Goal: Task Accomplishment & Management: Manage account settings

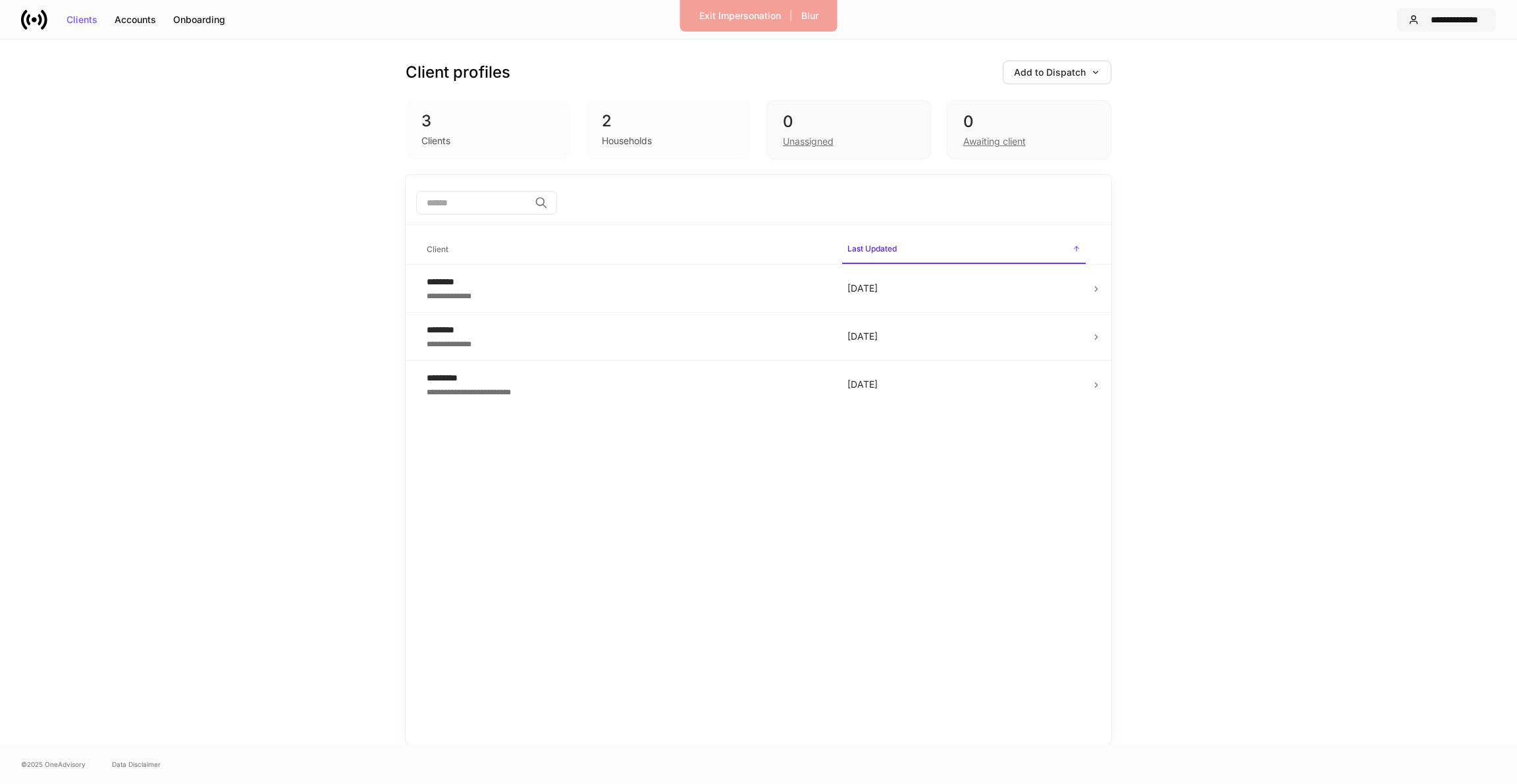
click at [1426, 28] on button "**********" at bounding box center [1446, 19] width 99 height 23
click at [1392, 75] on div "Settings" at bounding box center [1385, 81] width 36 height 13
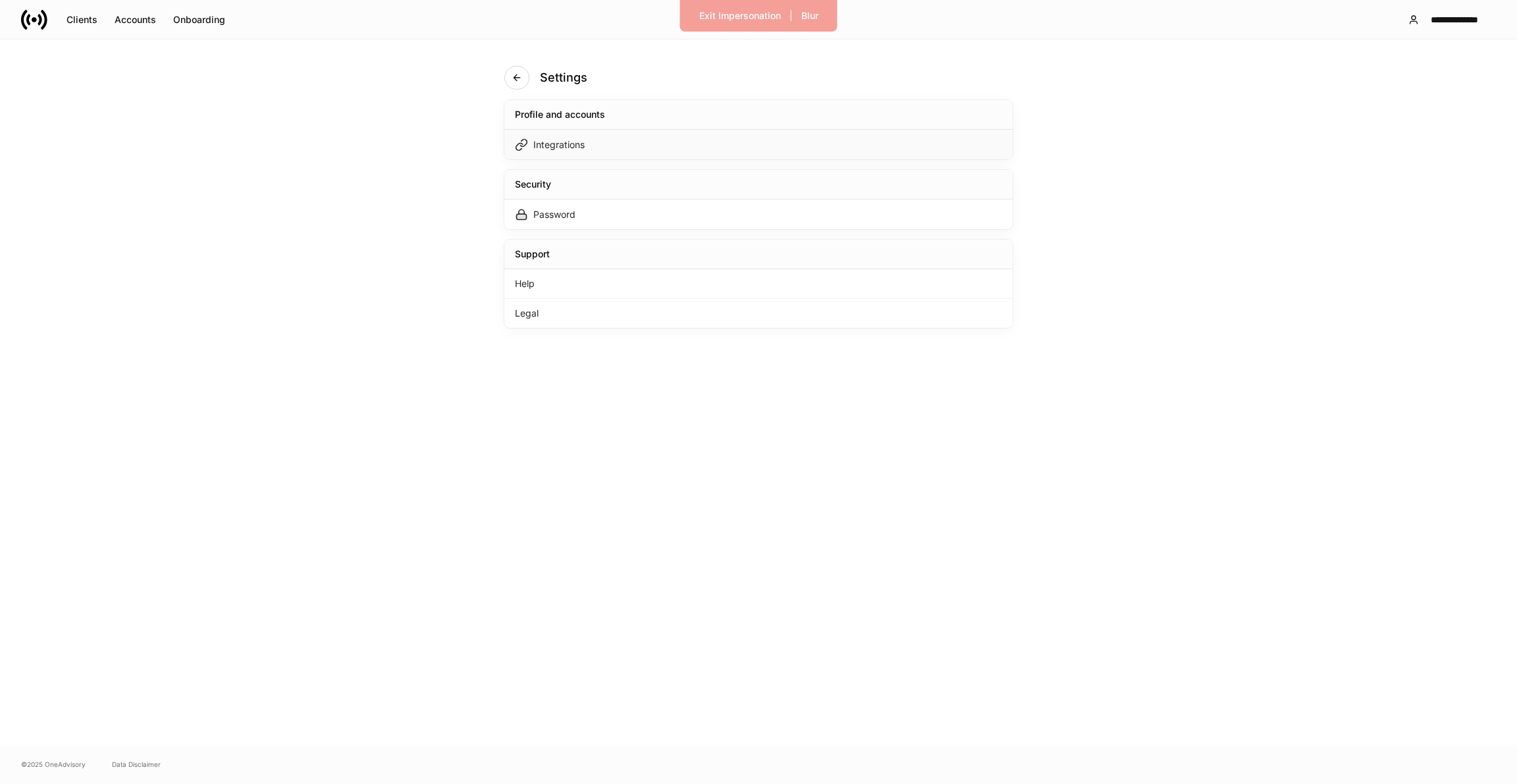
click at [803, 155] on div "Integrations" at bounding box center [758, 144] width 508 height 30
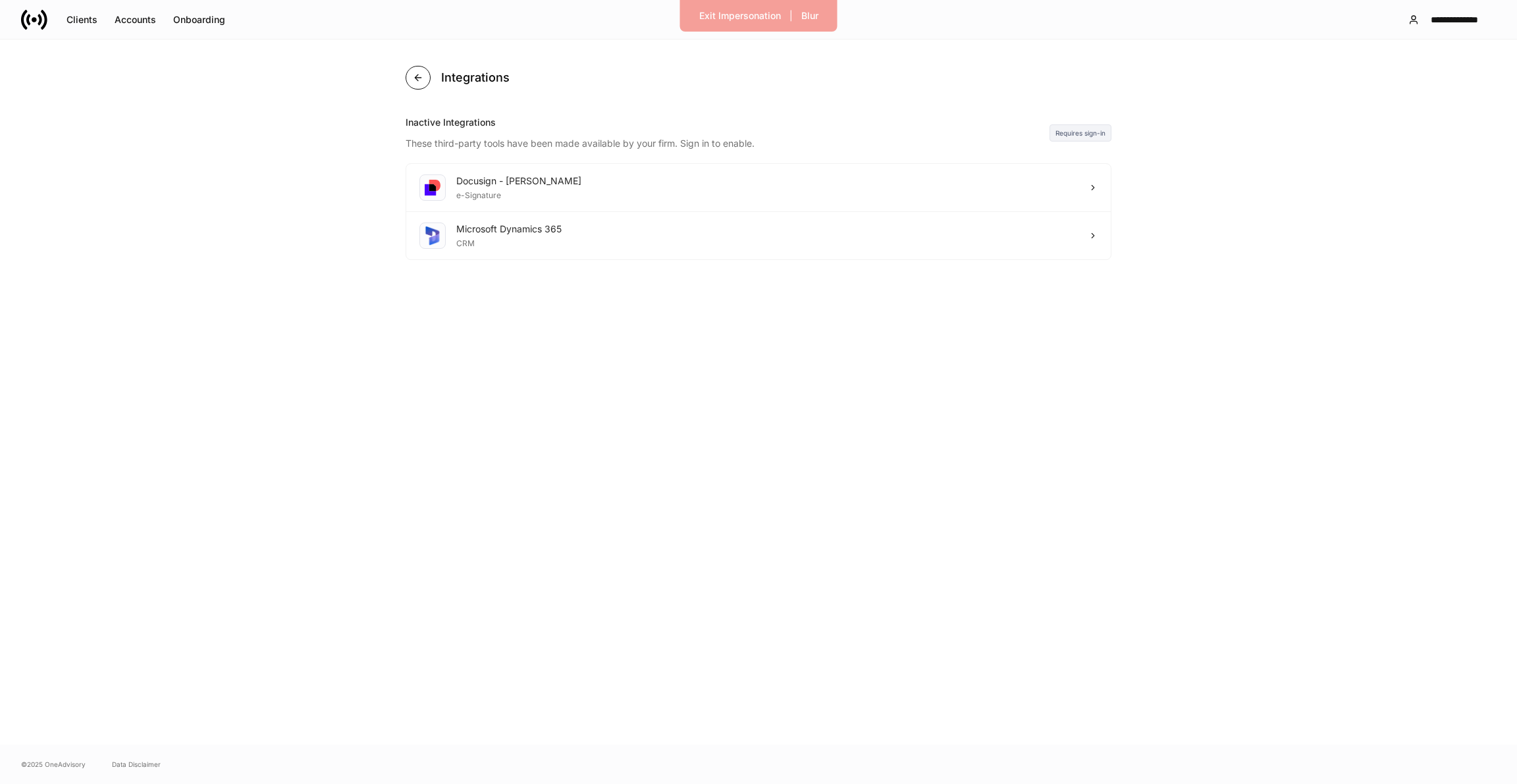
click at [416, 81] on icon "button" at bounding box center [418, 77] width 11 height 11
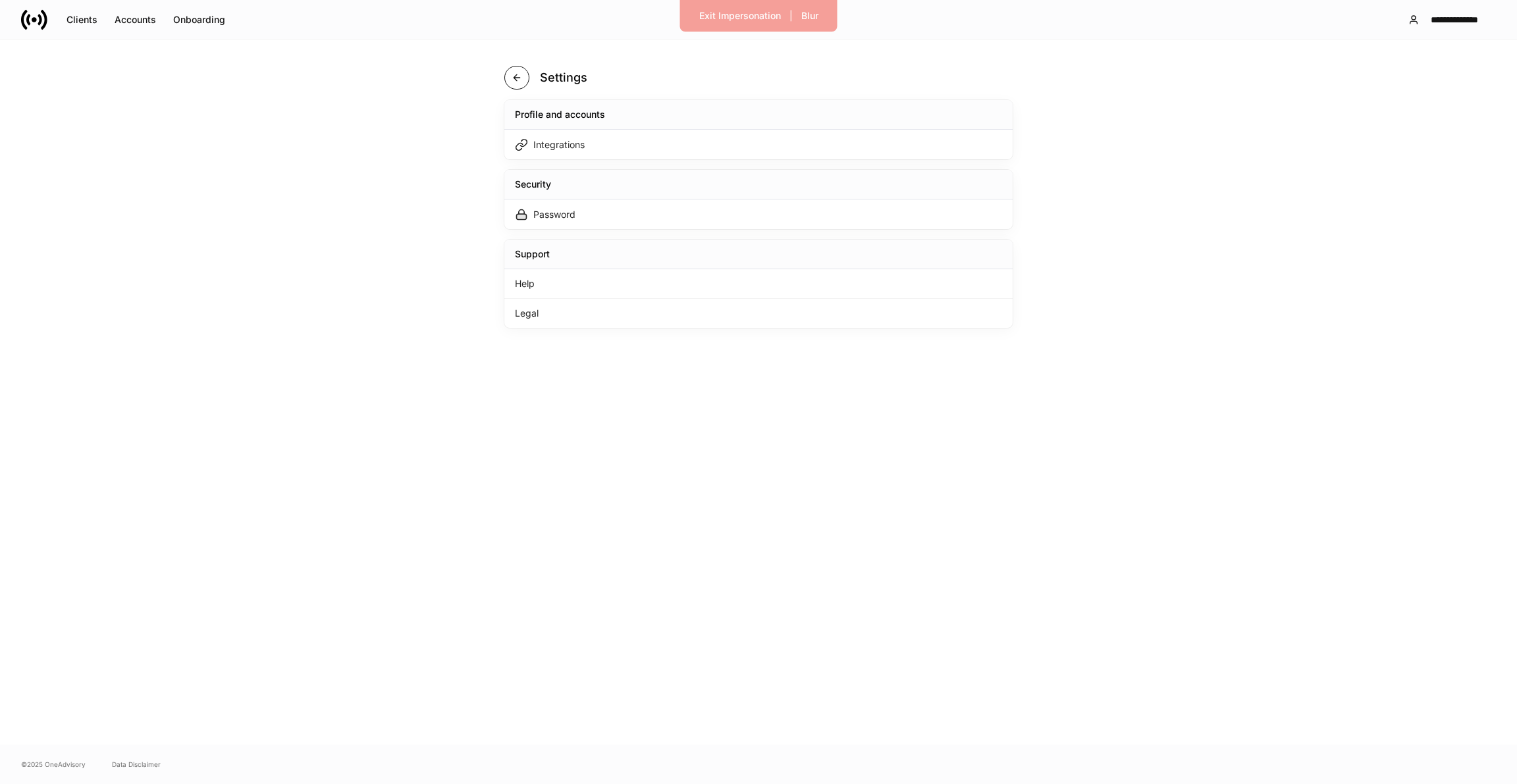
click at [524, 76] on button "button" at bounding box center [516, 77] width 25 height 23
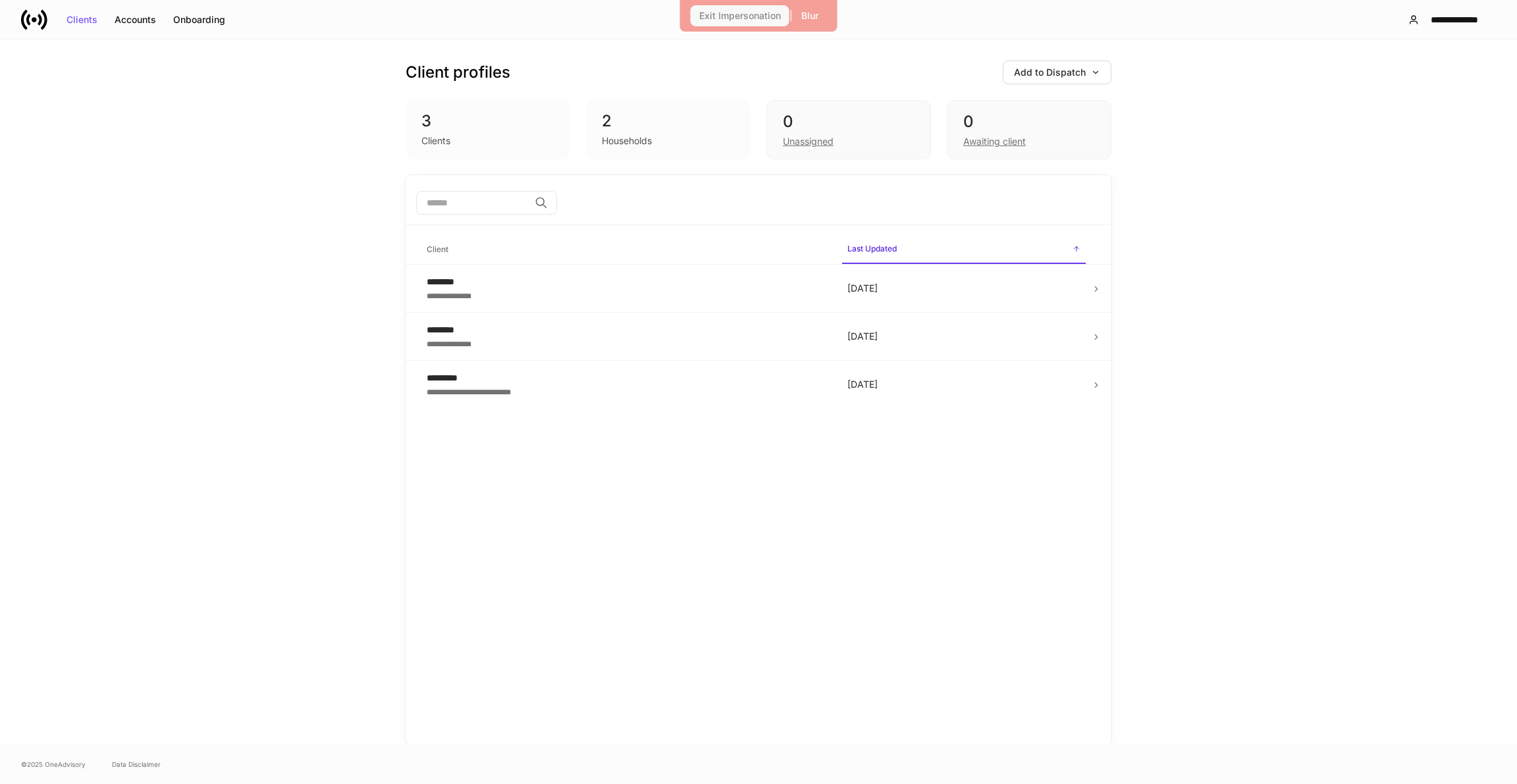
click at [725, 12] on div "Exit Impersonation" at bounding box center [740, 15] width 82 height 9
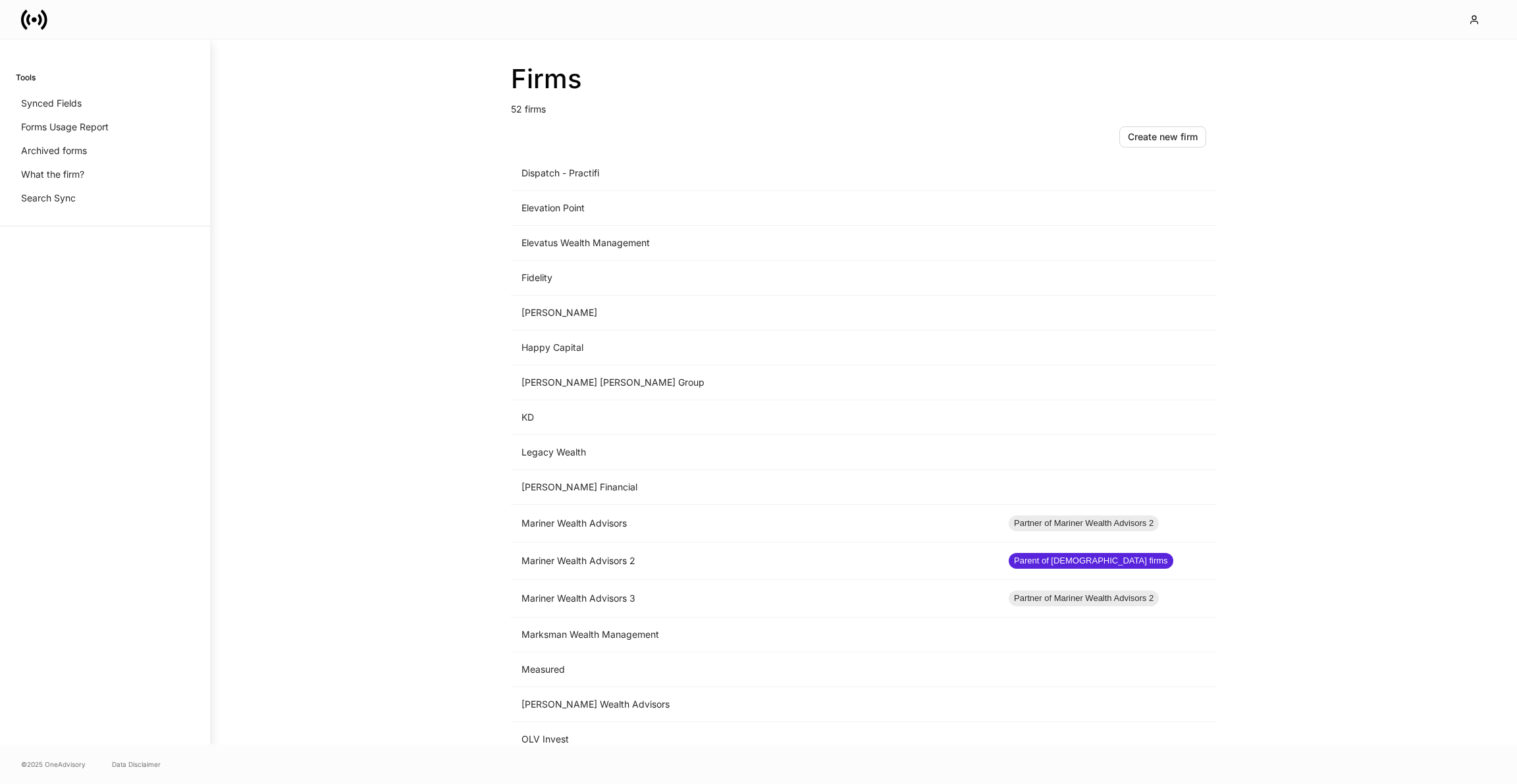
scroll to position [866, 0]
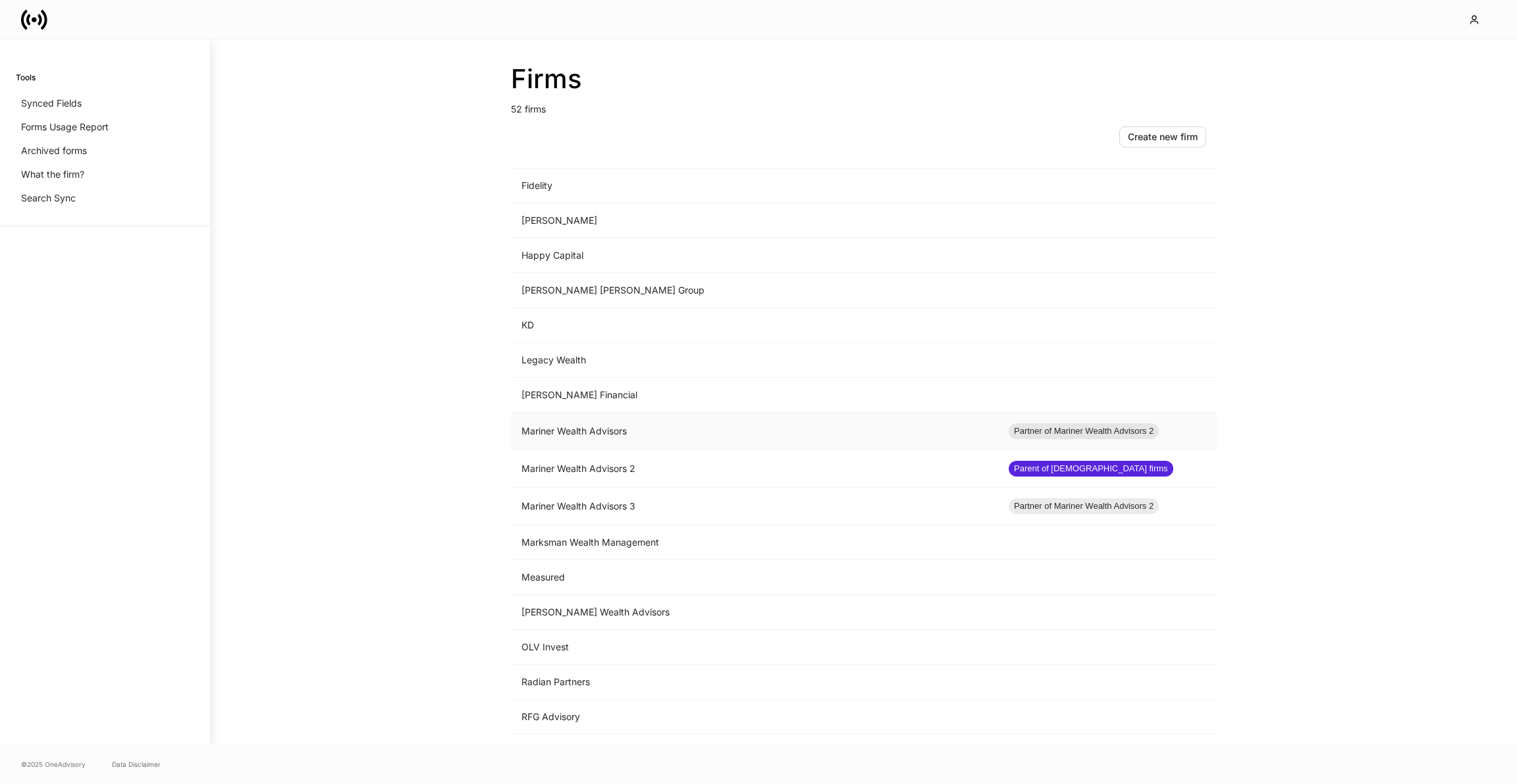
click at [598, 424] on td "Mariner Wealth Advisors" at bounding box center [754, 432] width 487 height 37
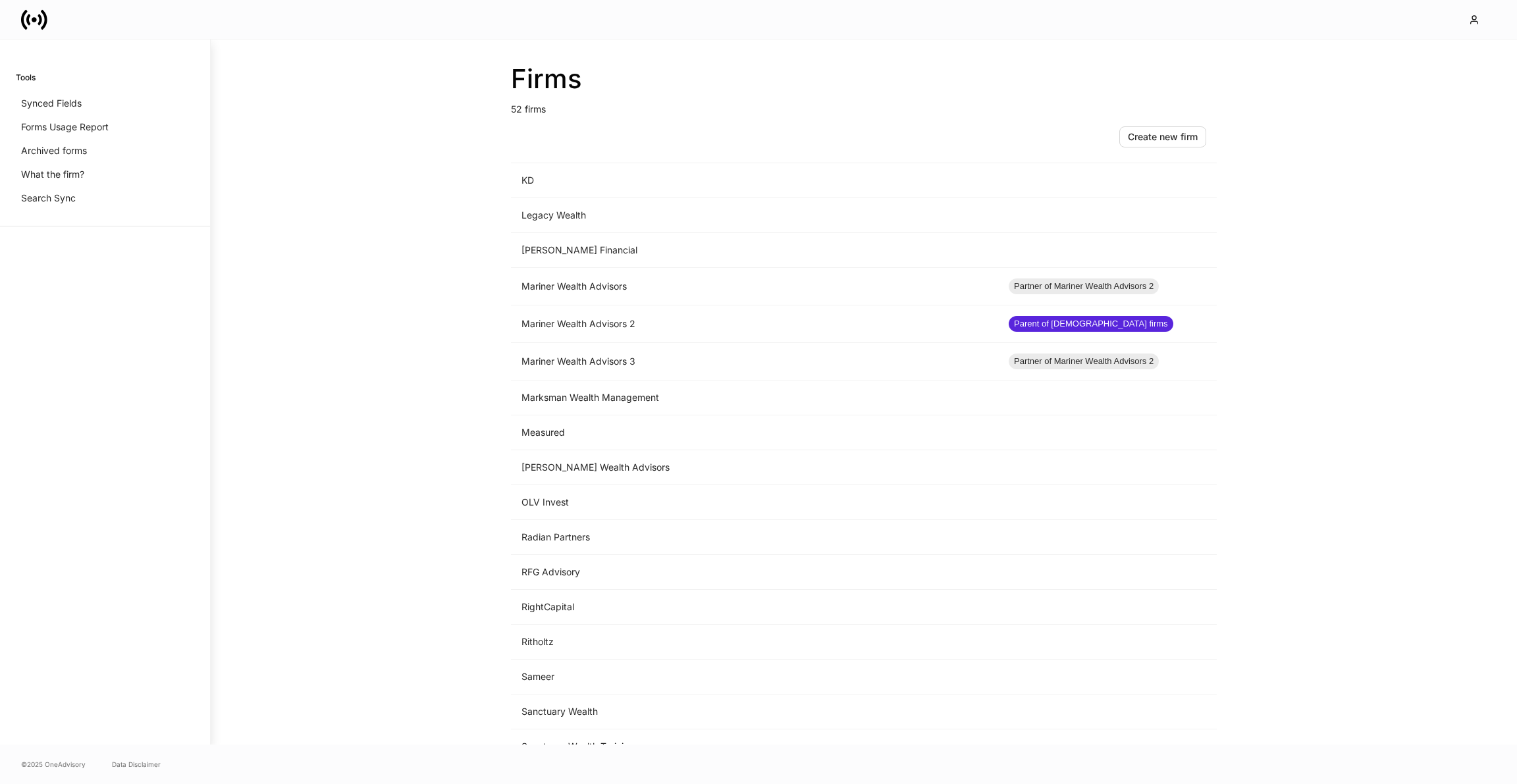
scroll to position [828, 0]
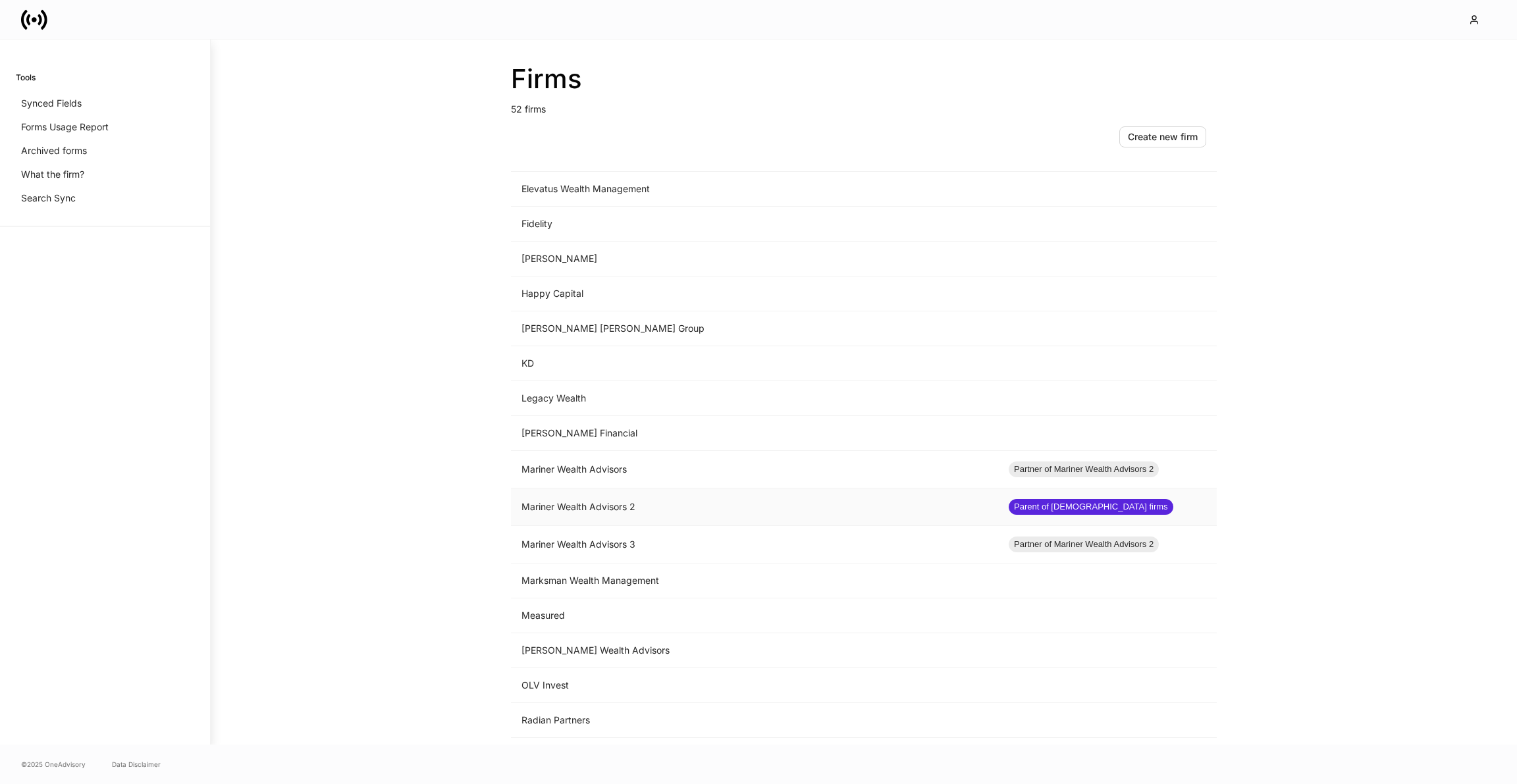
click at [599, 503] on td "Mariner Wealth Advisors 2" at bounding box center [754, 507] width 487 height 37
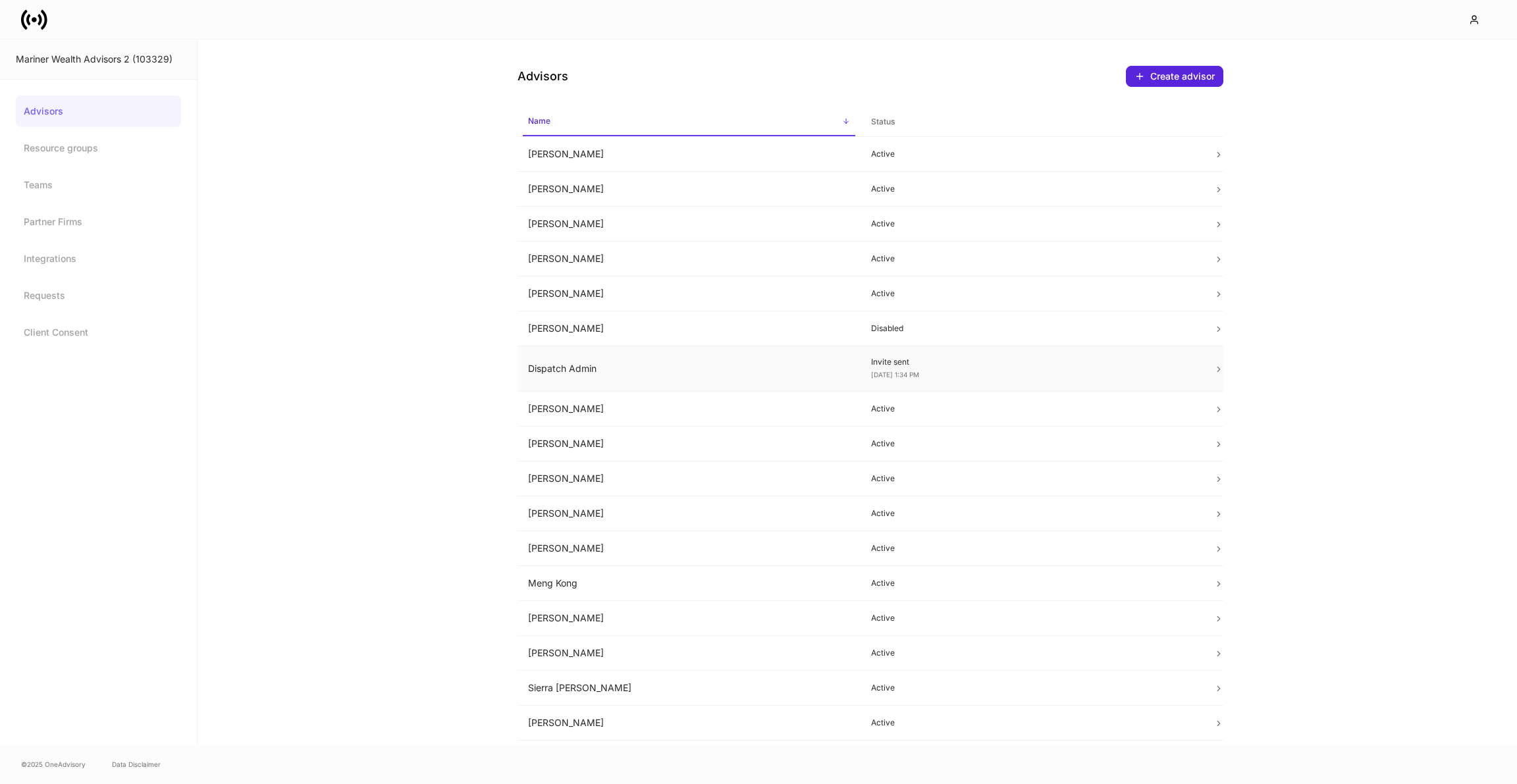
scroll to position [27, 0]
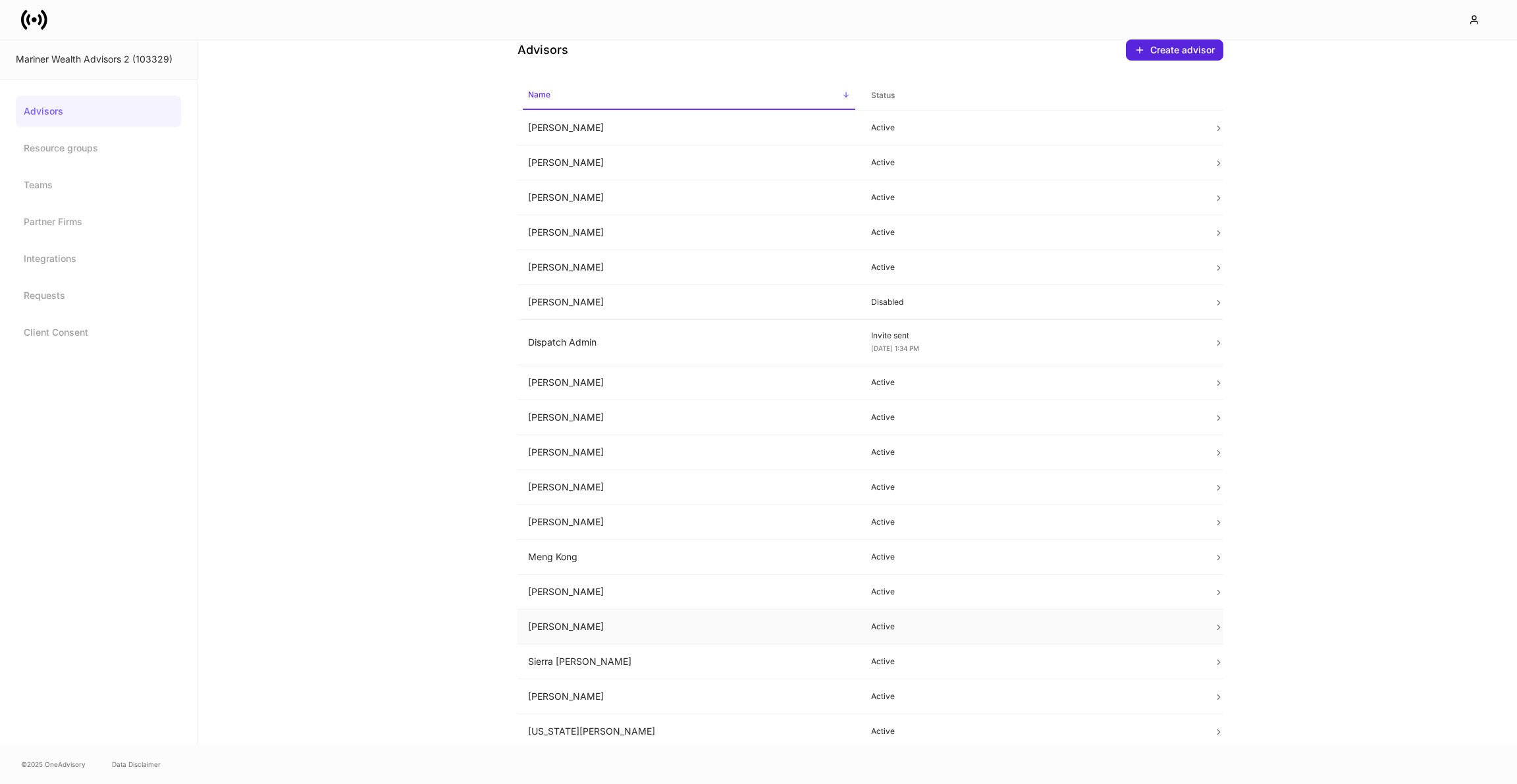
click at [682, 613] on td "[PERSON_NAME]" at bounding box center [689, 626] width 343 height 35
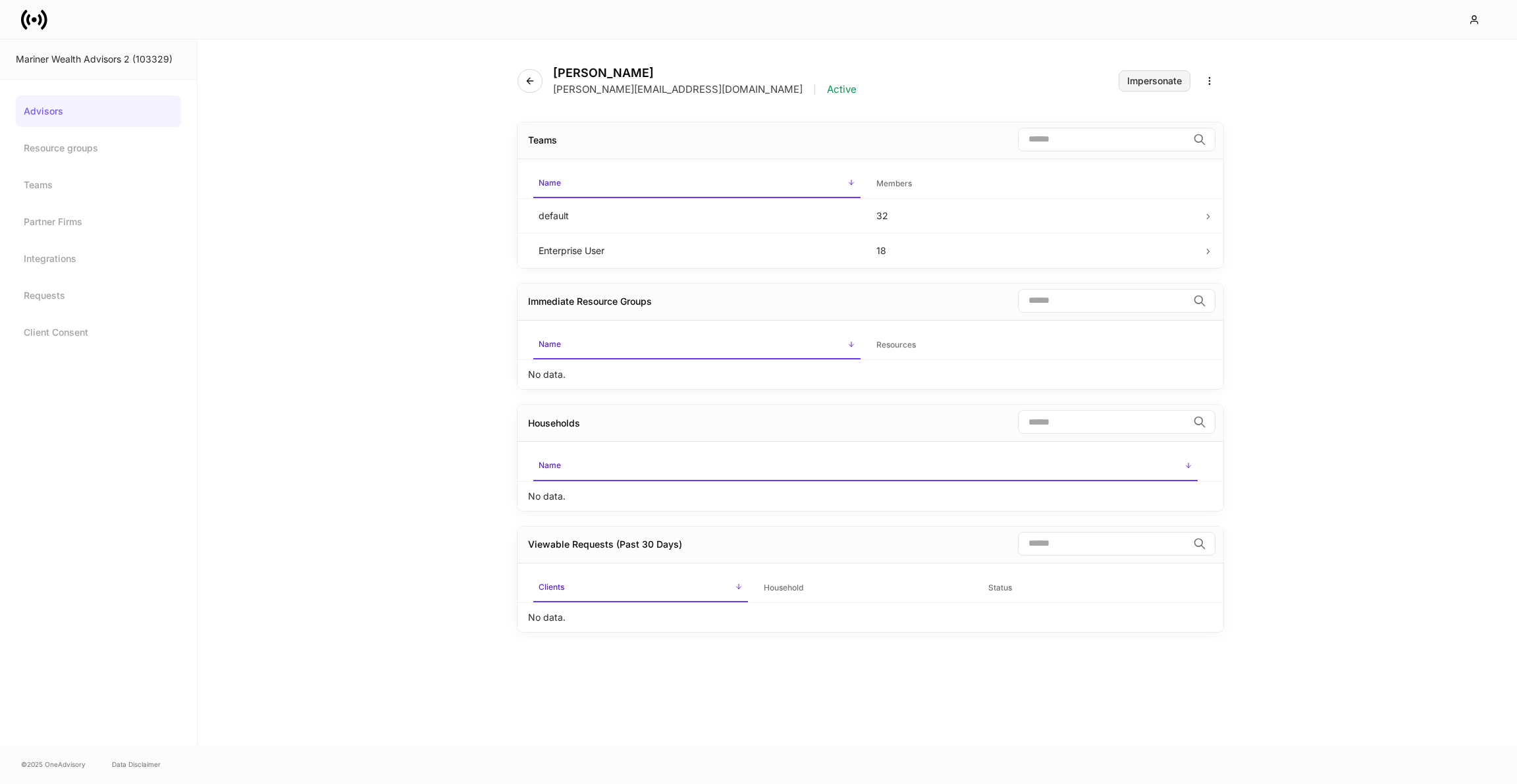
click at [1169, 82] on div "Impersonate" at bounding box center [1154, 80] width 54 height 9
click at [532, 86] on button "button" at bounding box center [530, 80] width 25 height 23
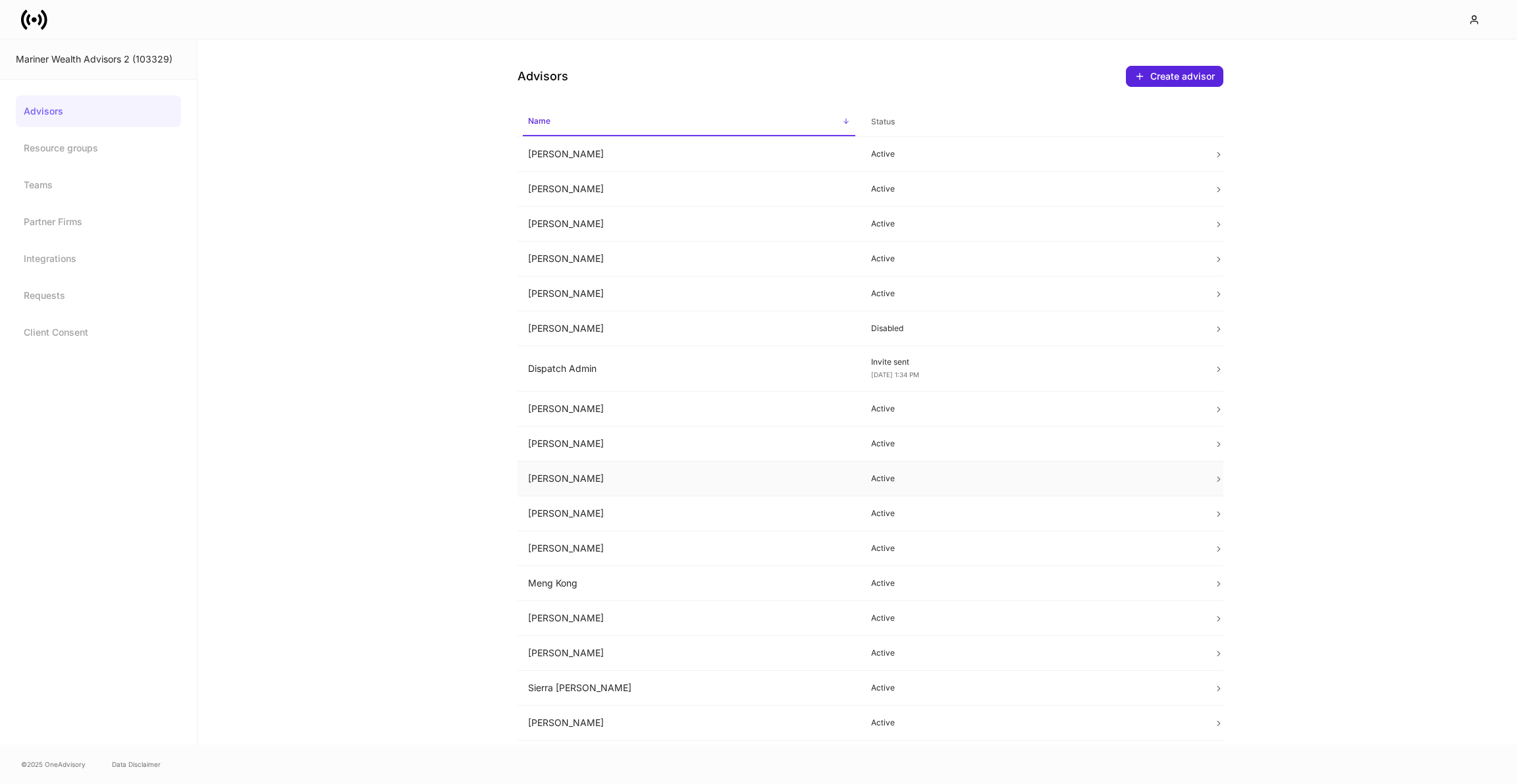
scroll to position [27, 0]
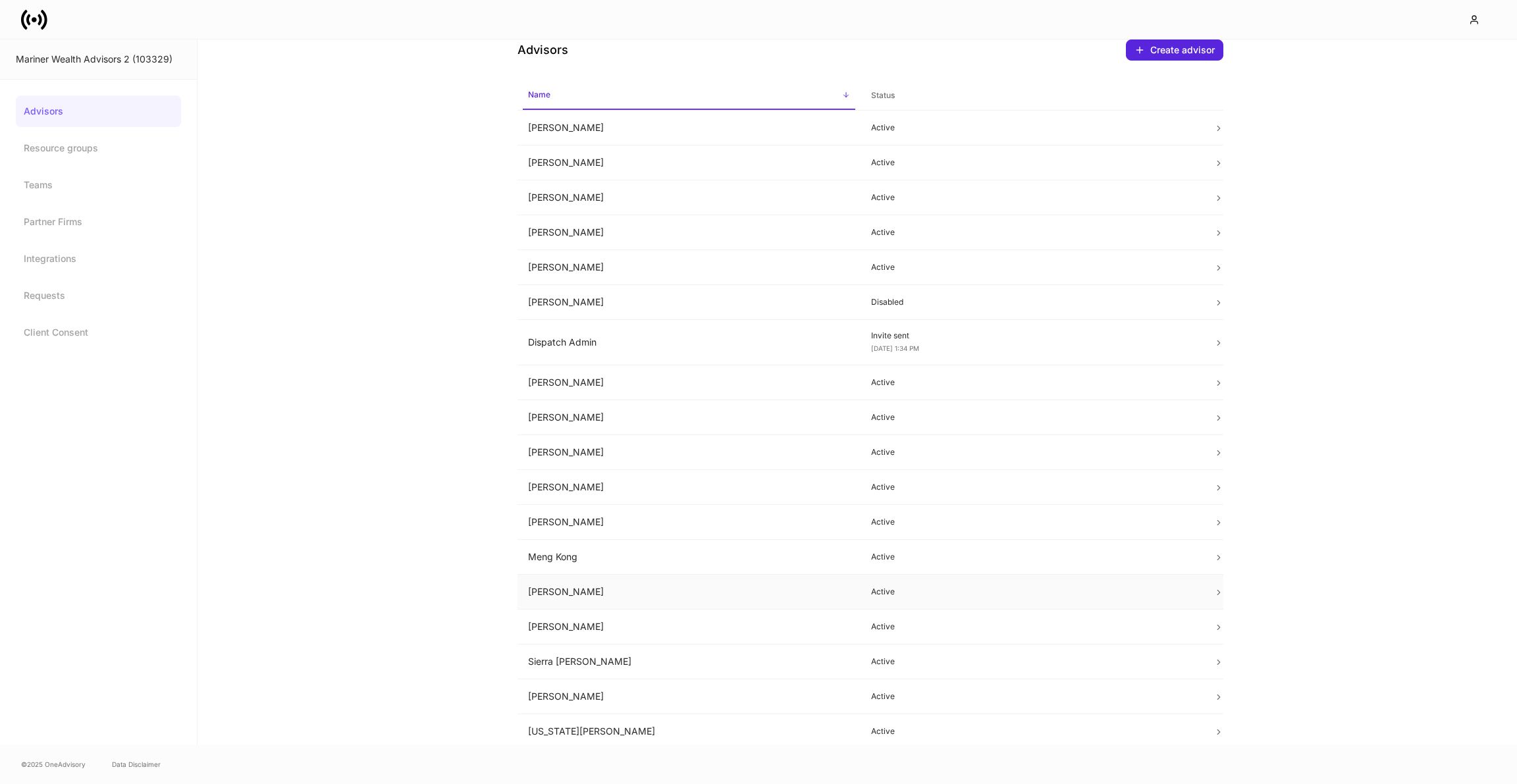
click at [571, 581] on td "[PERSON_NAME]" at bounding box center [689, 591] width 343 height 35
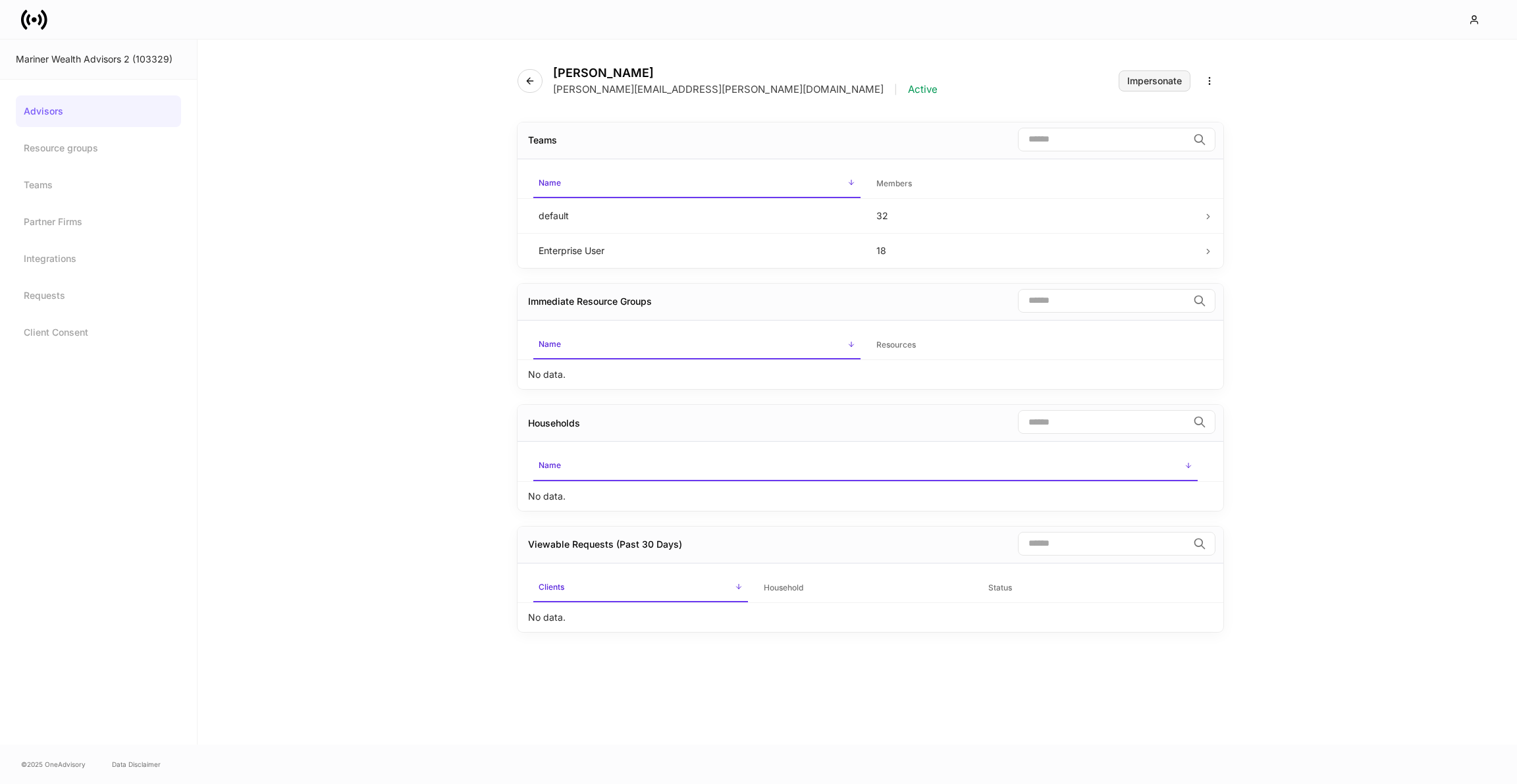
click at [1165, 78] on div "Impersonate" at bounding box center [1154, 80] width 54 height 9
